Goal: Information Seeking & Learning: Find specific fact

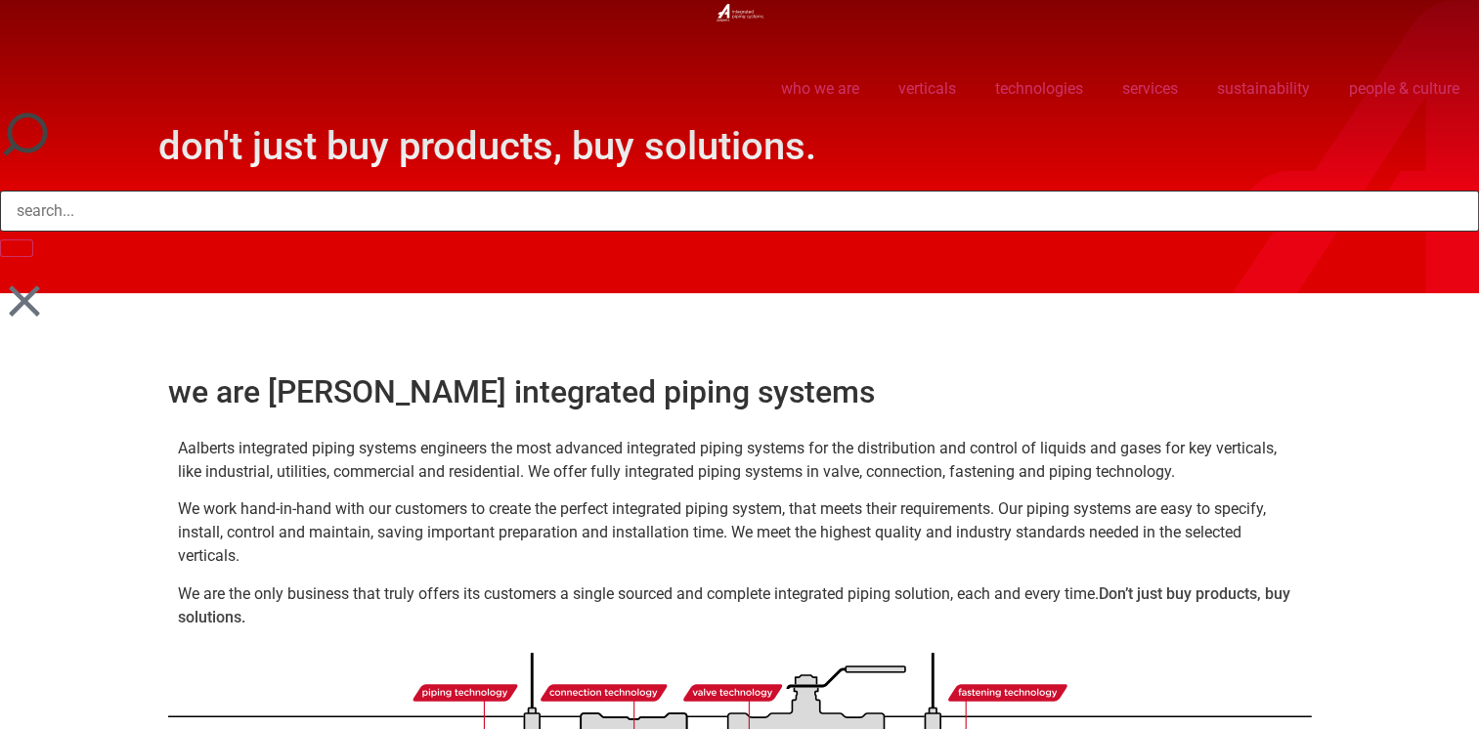
click at [706, 209] on input "Search" at bounding box center [739, 211] width 1479 height 41
click at [258, 208] on input "Search" at bounding box center [739, 211] width 1479 height 41
type input "901"
click at [0, 240] on button "Search" at bounding box center [16, 249] width 33 height 18
